Goal: Task Accomplishment & Management: Manage account settings

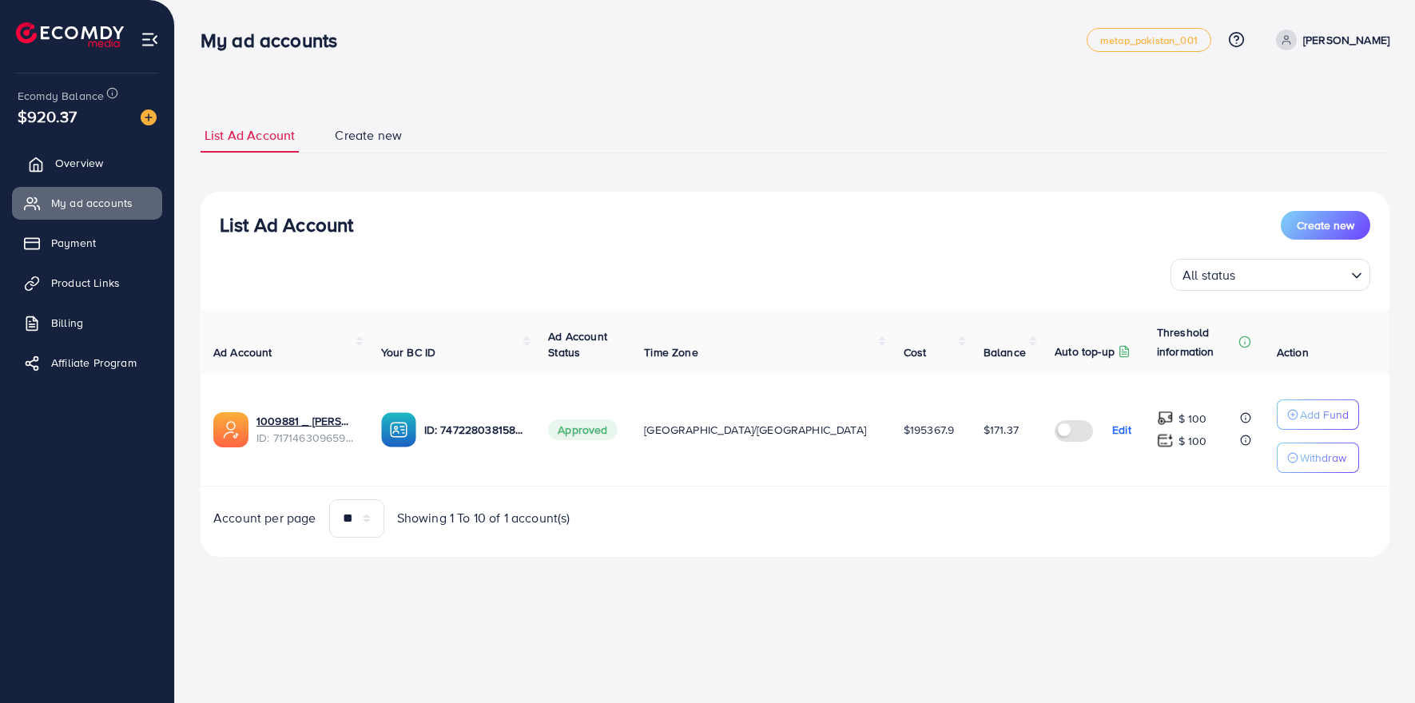
click at [74, 169] on span "Overview" at bounding box center [79, 163] width 48 height 16
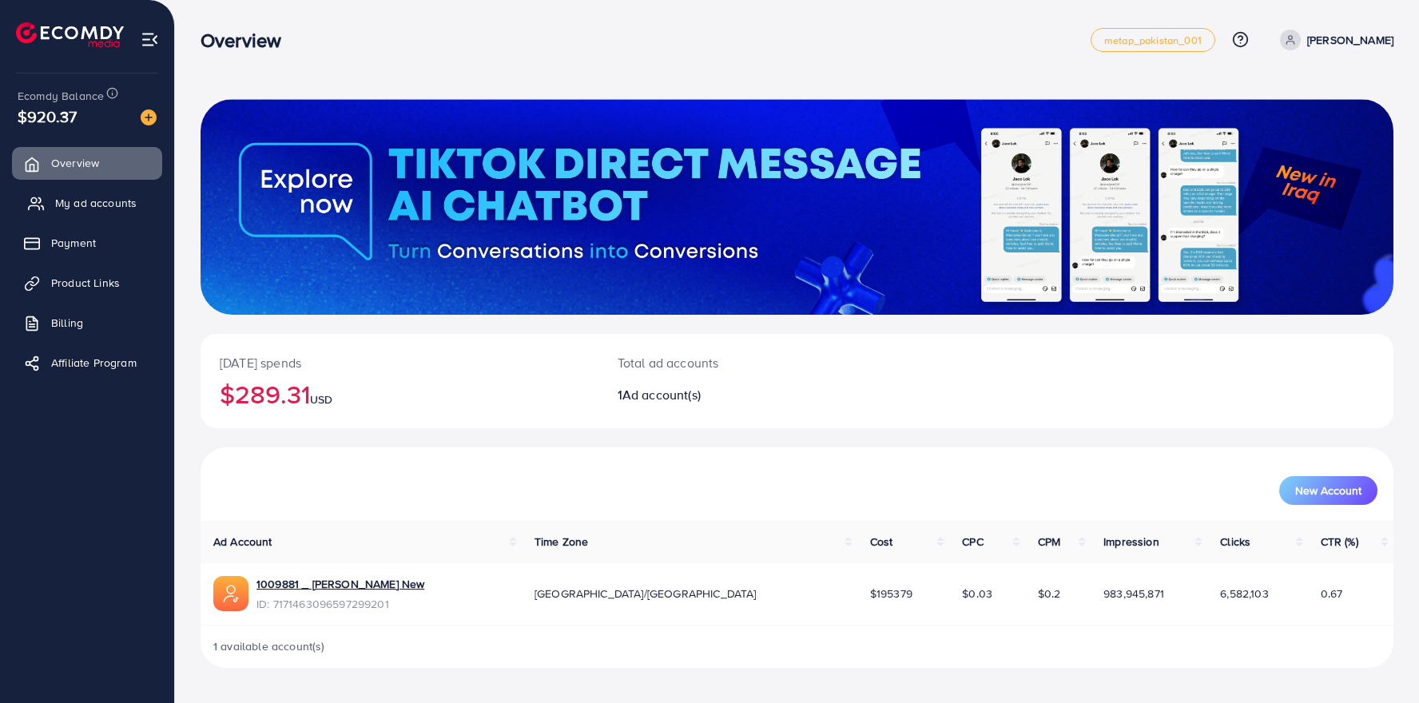
click at [80, 204] on span "My ad accounts" at bounding box center [96, 203] width 82 height 16
